Goal: Information Seeking & Learning: Learn about a topic

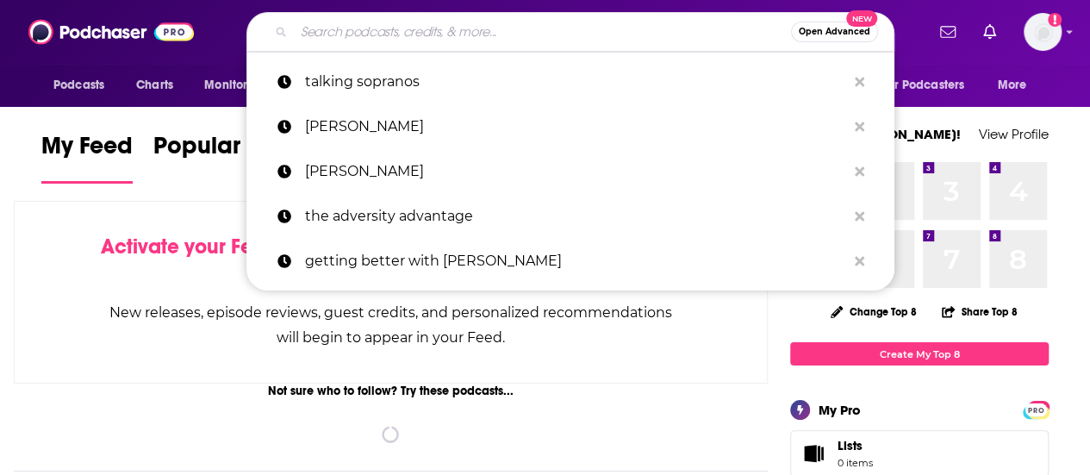
click at [457, 31] on input "Search podcasts, credits, & more..." at bounding box center [542, 32] width 497 height 28
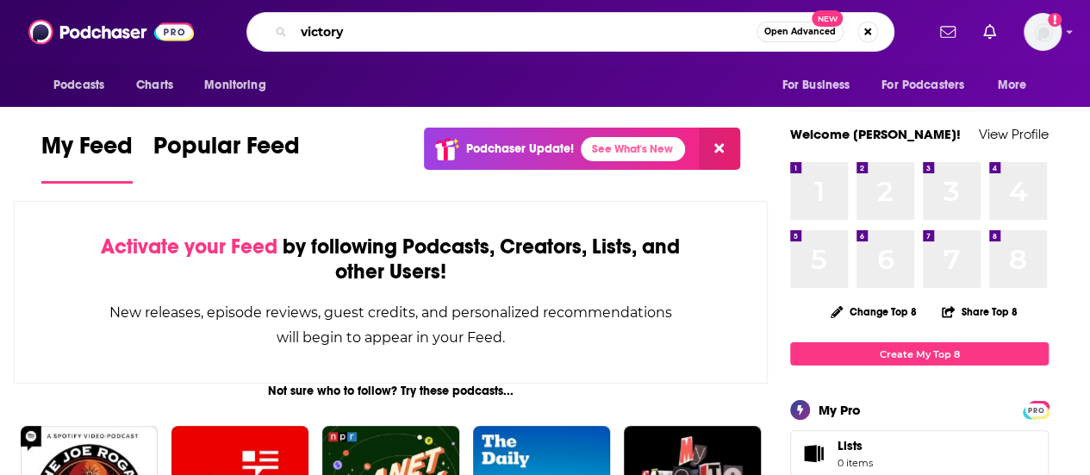
type input "victory"
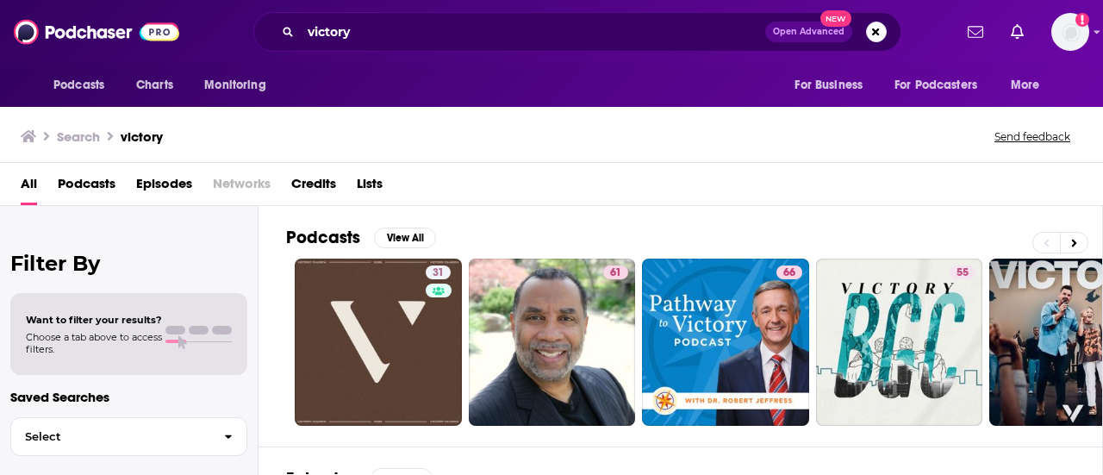
click at [511, 137] on div "Search victory Send feedback" at bounding box center [548, 136] width 1055 height 24
click at [442, 438] on div "Podcasts View All 31 61 66 55 51 66 48 64 + 3k" at bounding box center [694, 326] width 817 height 240
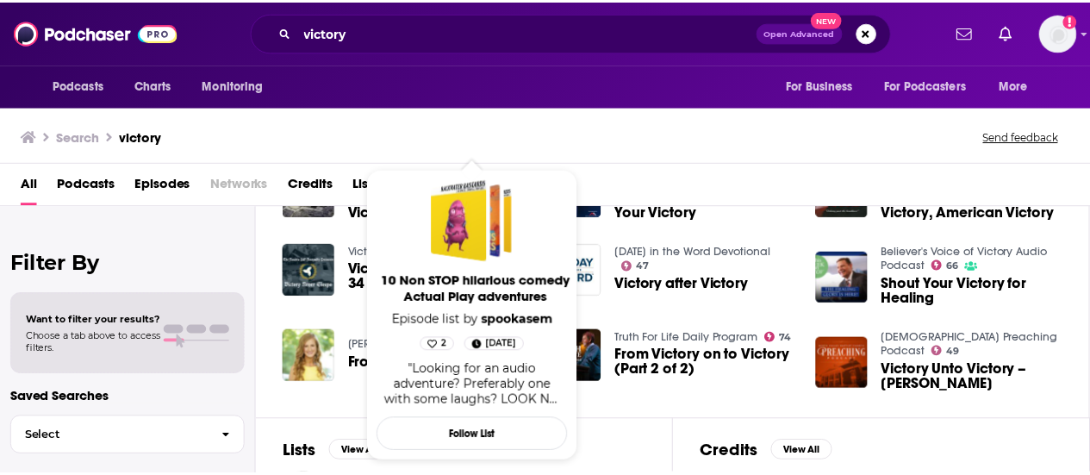
scroll to position [310, 0]
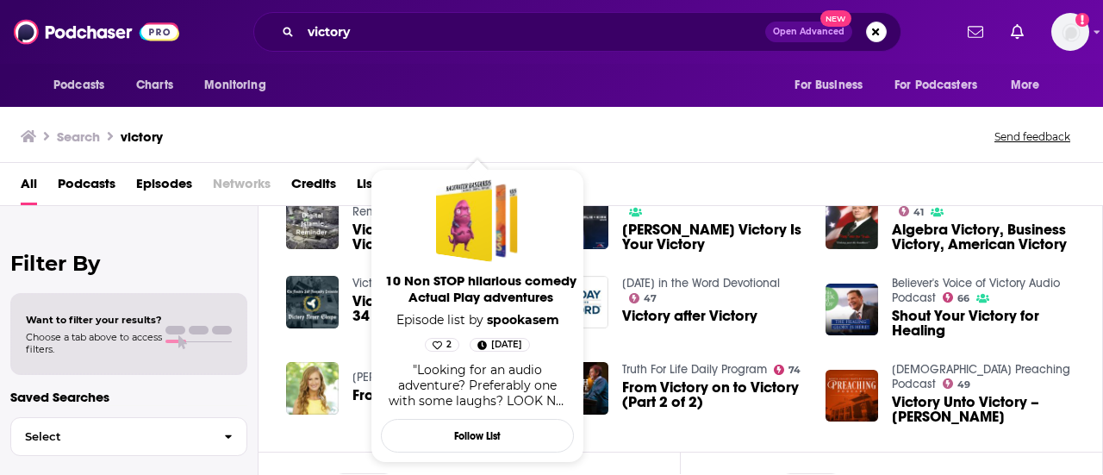
click at [191, 223] on div "Filter By Want to filter your results? Choose a tab above to access filters. Sa…" at bounding box center [129, 443] width 259 height 475
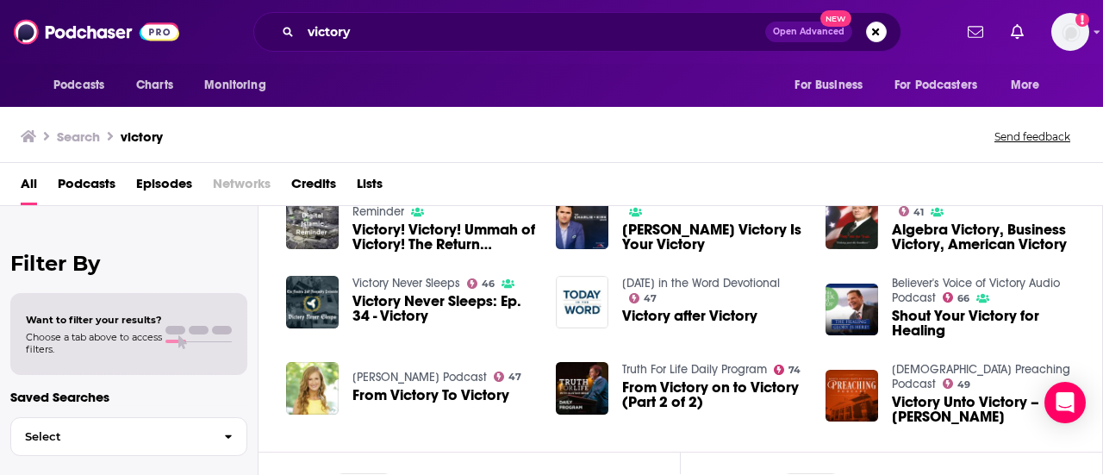
click at [389, 299] on span "Victory Never Sleeps: Ep. 34 - Victory" at bounding box center [444, 308] width 183 height 29
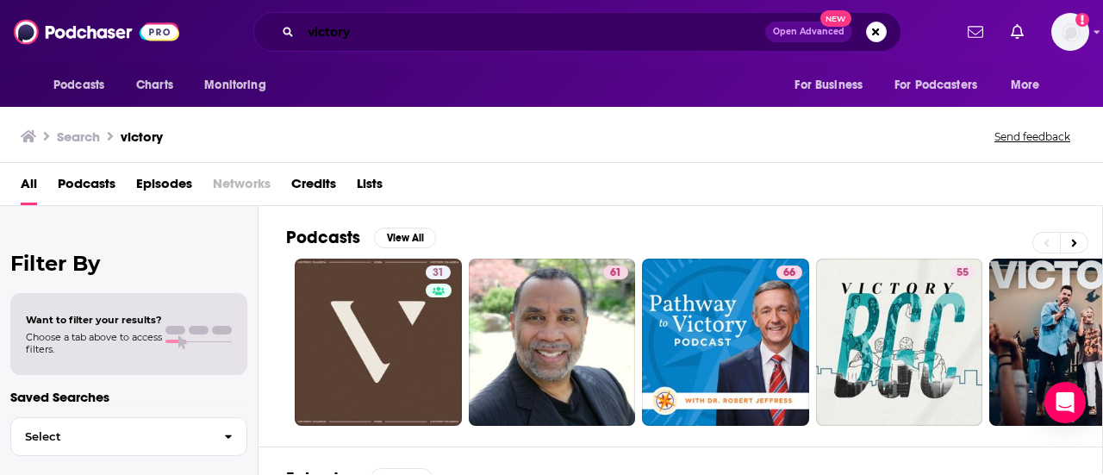
click at [380, 32] on input "victory" at bounding box center [533, 32] width 465 height 28
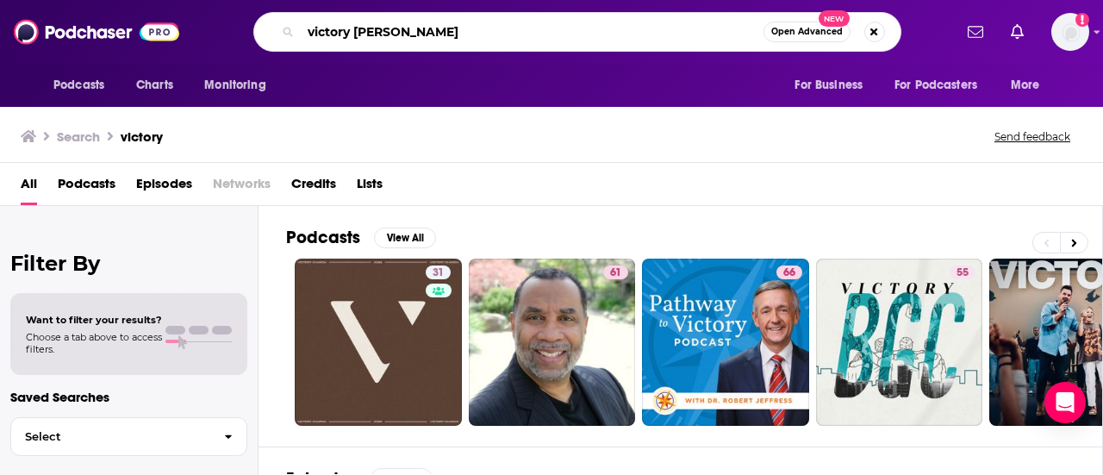
type input "victory [PERSON_NAME]"
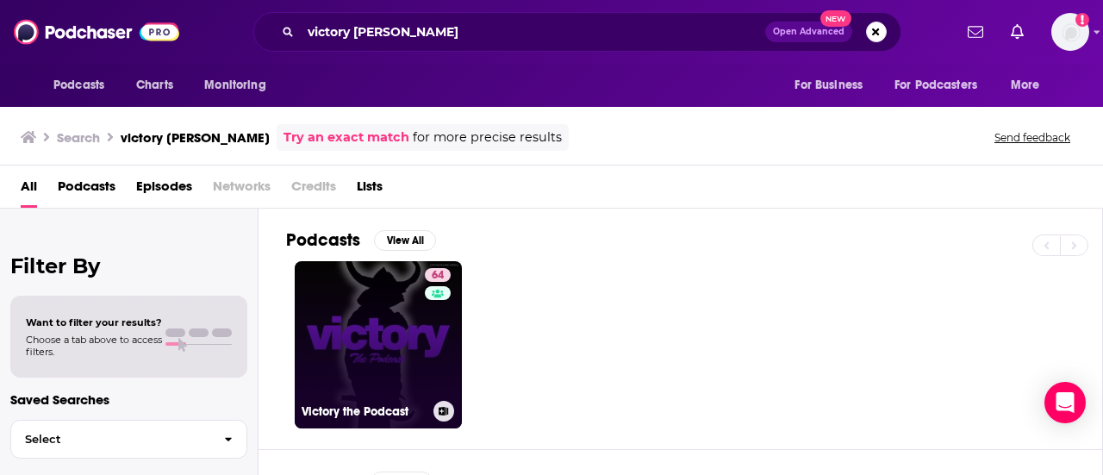
click at [423, 329] on link "64 Victory the Podcast" at bounding box center [378, 344] width 167 height 167
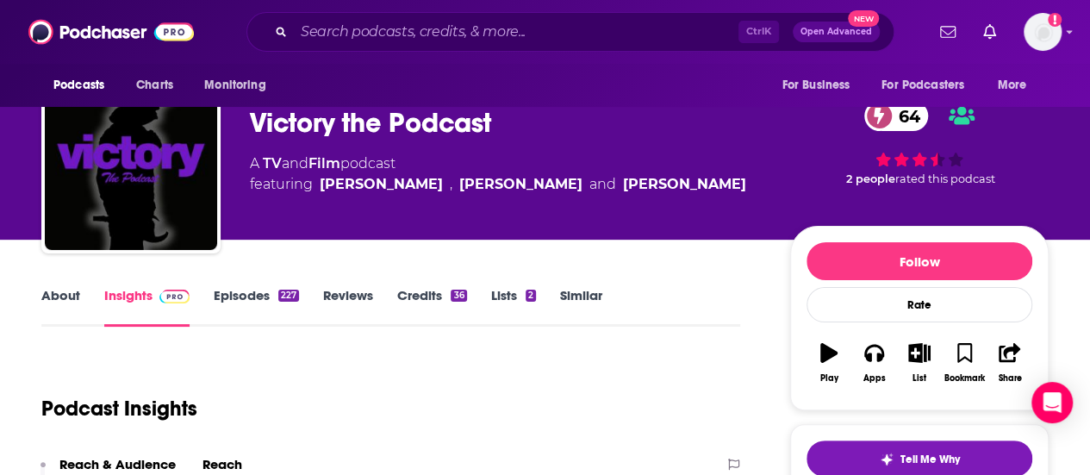
scroll to position [314, 0]
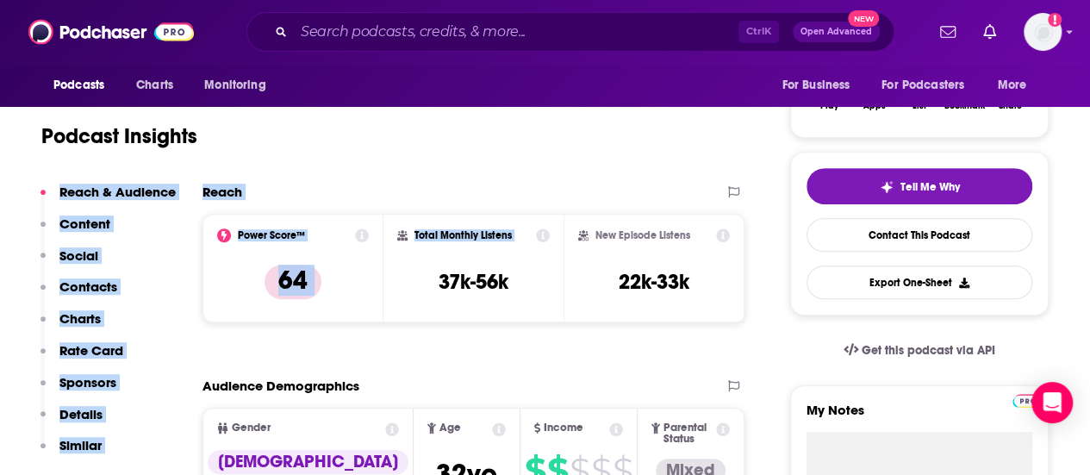
drag, startPoint x: 197, startPoint y: 177, endPoint x: 559, endPoint y: 243, distance: 368.1
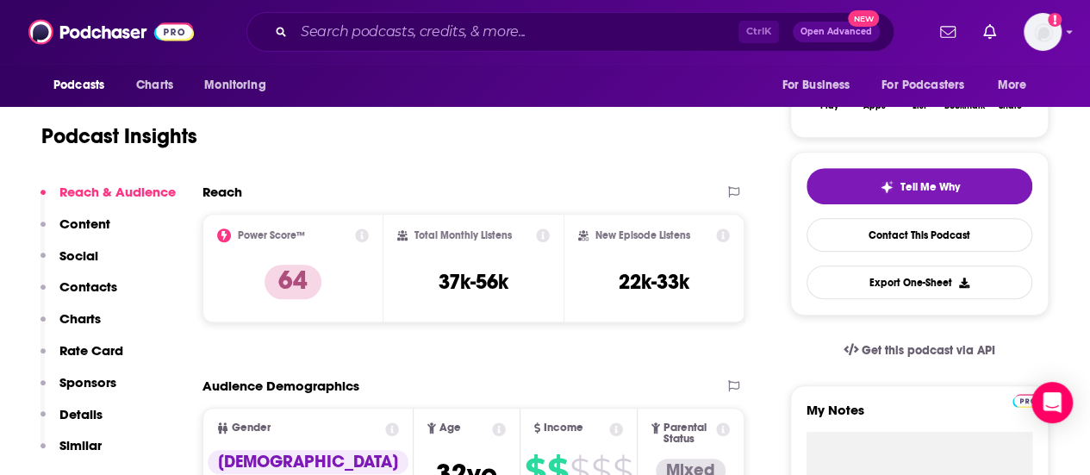
click at [617, 320] on div "New Episode Listens 22k-33k" at bounding box center [654, 268] width 181 height 109
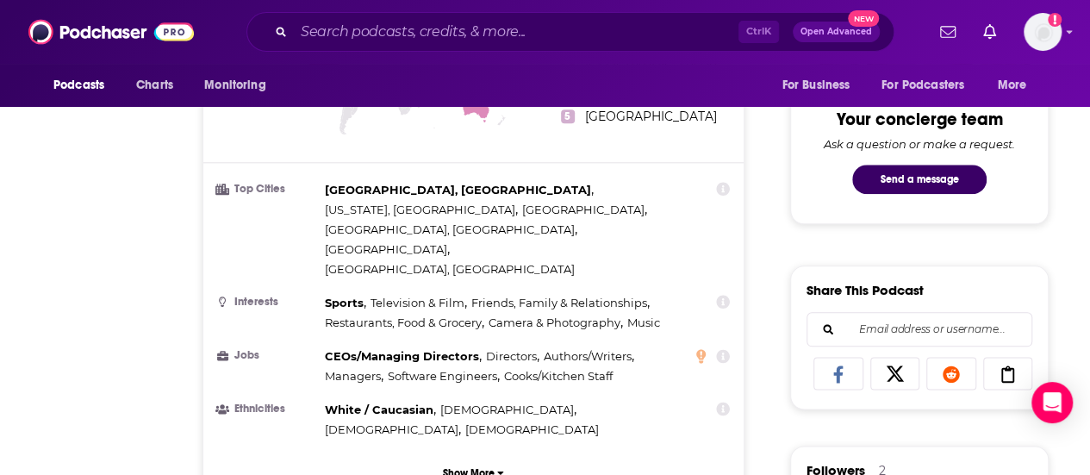
scroll to position [0, 0]
